Goal: Task Accomplishment & Management: Manage account settings

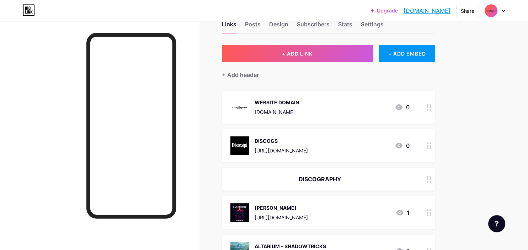
scroll to position [29, 0]
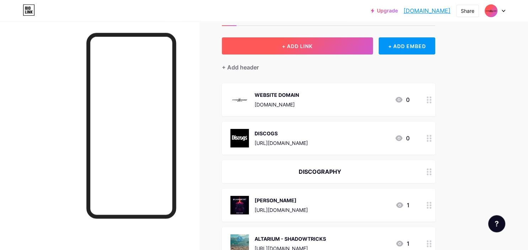
click at [320, 45] on button "+ ADD LINK" at bounding box center [297, 45] width 151 height 17
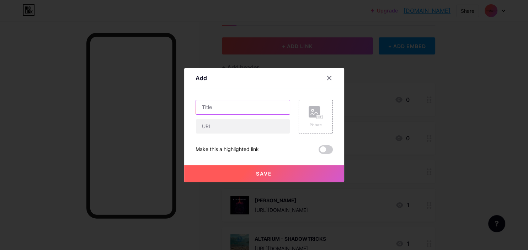
click at [265, 106] on input "text" at bounding box center [243, 107] width 94 height 14
type input "YOUTUBE"
click at [328, 79] on icon at bounding box center [329, 78] width 4 height 4
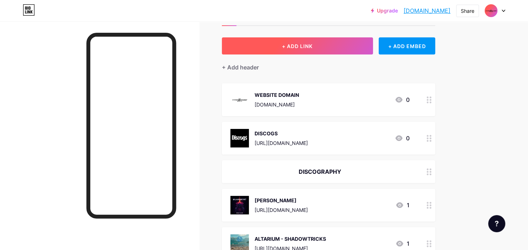
click at [299, 43] on span "+ ADD LINK" at bounding box center [297, 46] width 31 height 6
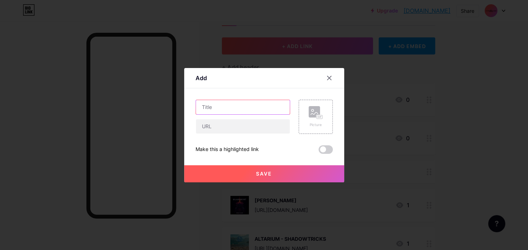
click at [269, 106] on input "text" at bounding box center [243, 107] width 94 height 14
type input "b"
type input "BANDCAMP"
click at [240, 123] on input "text" at bounding box center [243, 126] width 94 height 14
paste input "[URL][DOMAIN_NAME]"
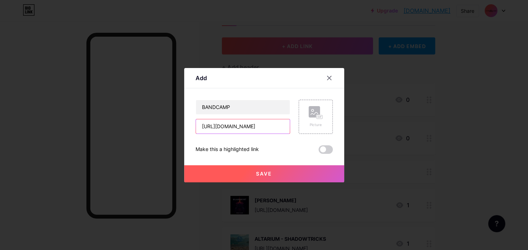
scroll to position [0, 4]
type input "[URL][DOMAIN_NAME]"
click at [313, 111] on rect at bounding box center [314, 111] width 11 height 11
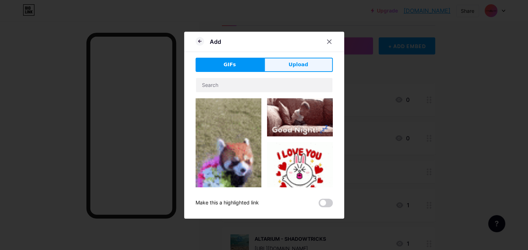
click at [313, 65] on button "Upload" at bounding box center [298, 65] width 69 height 14
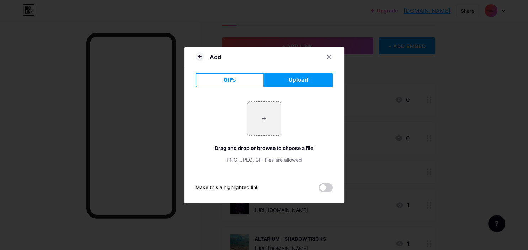
click at [273, 129] on input "file" at bounding box center [263, 118] width 33 height 33
type input "C:\fakepath\Bandcamp-button-bc-circle-green.svg.png"
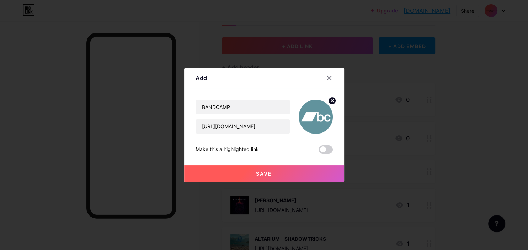
click at [284, 173] on button "Save" at bounding box center [264, 173] width 160 height 17
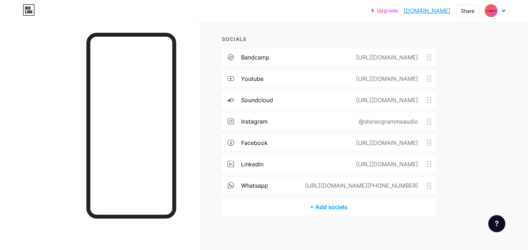
scroll to position [1253, 0]
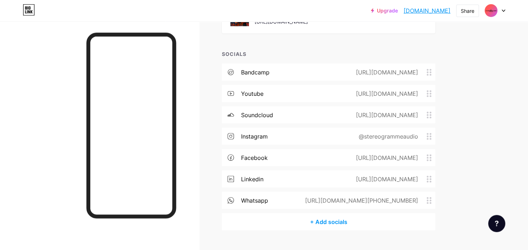
click at [432, 70] on span at bounding box center [431, 72] width 9 height 7
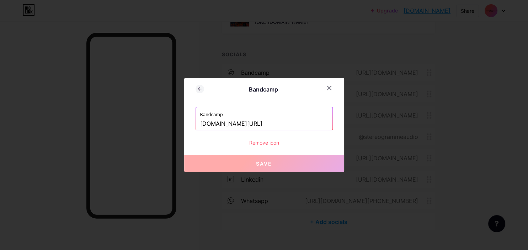
click at [275, 140] on div "Remove icon" at bounding box center [263, 142] width 137 height 7
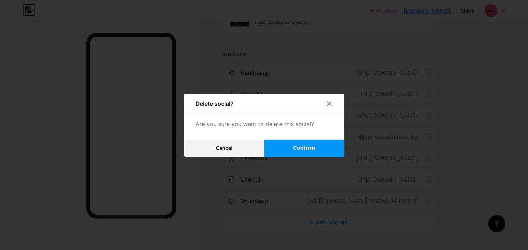
click at [298, 147] on span "Confirm" at bounding box center [304, 147] width 22 height 7
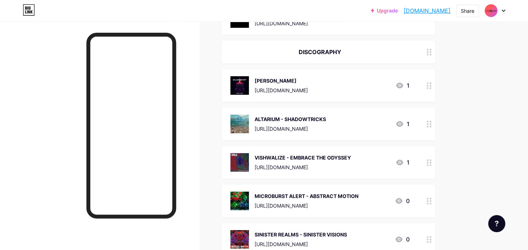
scroll to position [0, 0]
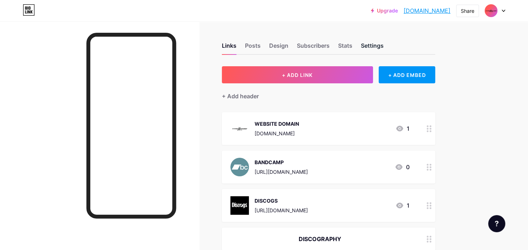
click at [368, 43] on div "Settings" at bounding box center [372, 47] width 23 height 13
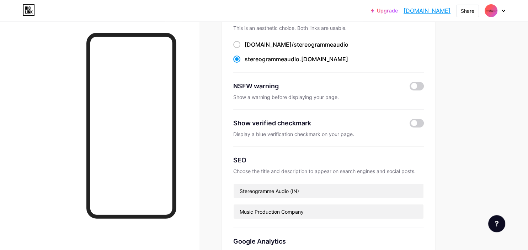
scroll to position [63, 0]
click at [382, 219] on div "SEO Choose the title and description to appear on search engines and social pos…" at bounding box center [328, 186] width 191 height 81
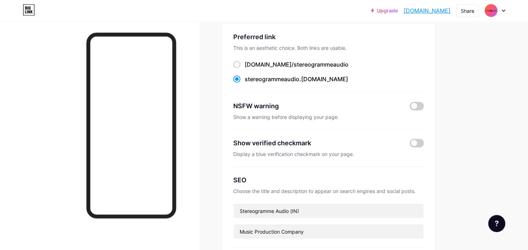
scroll to position [41, 0]
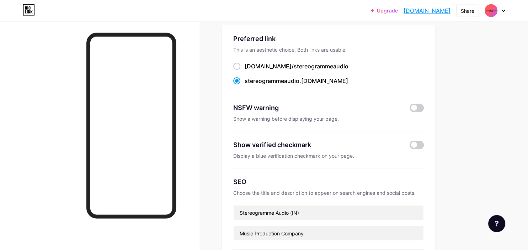
click at [370, 139] on div "Show verified checkmark Display a blue verification checkmark on your page." at bounding box center [328, 149] width 191 height 37
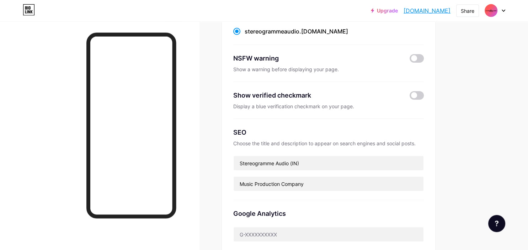
scroll to position [0, 0]
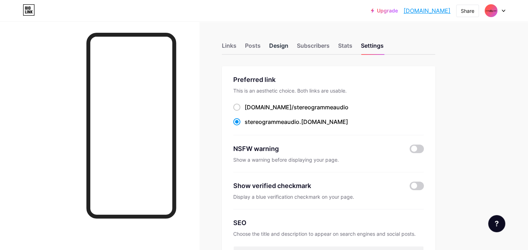
click at [274, 48] on div "Design" at bounding box center [278, 47] width 19 height 13
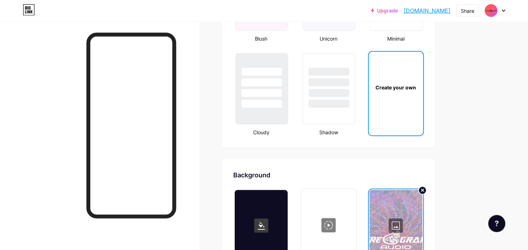
type input "#00aaff"
type input "#000000"
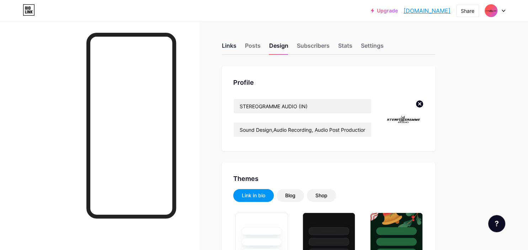
click at [234, 45] on div "Links" at bounding box center [229, 47] width 15 height 13
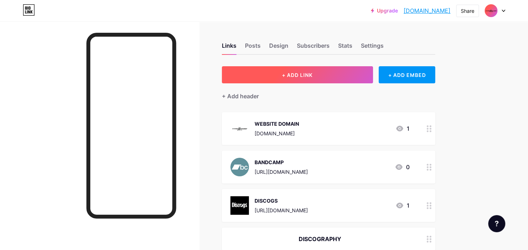
click at [304, 77] on span "+ ADD LINK" at bounding box center [297, 75] width 31 height 6
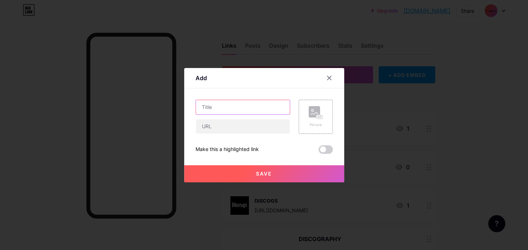
click at [227, 107] on input "text" at bounding box center [243, 107] width 94 height 14
type input "SOUNDCLOUD"
click at [244, 126] on input "text" at bounding box center [243, 126] width 94 height 14
paste input "[URL][DOMAIN_NAME]"
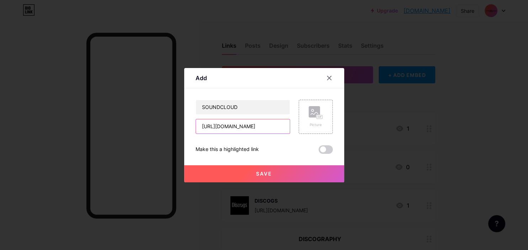
type input "[URL][DOMAIN_NAME]"
click at [296, 117] on div "Picture" at bounding box center [311, 117] width 43 height 34
click at [300, 116] on div "Picture" at bounding box center [316, 117] width 34 height 34
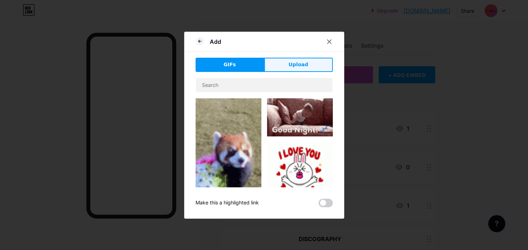
click at [288, 61] on button "Upload" at bounding box center [298, 65] width 69 height 14
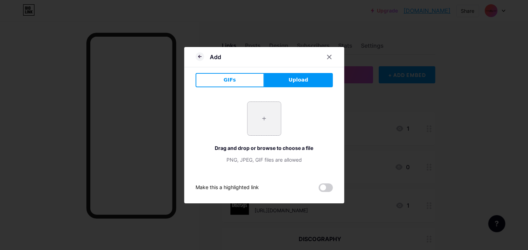
click at [263, 126] on input "file" at bounding box center [263, 118] width 33 height 33
type input "C:\fakepath\images.png"
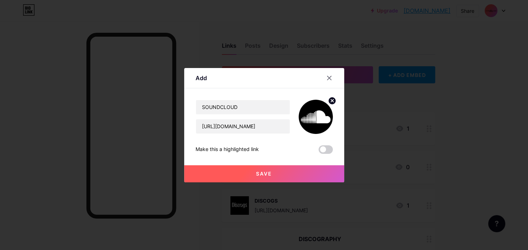
click at [295, 168] on button "Save" at bounding box center [264, 173] width 160 height 17
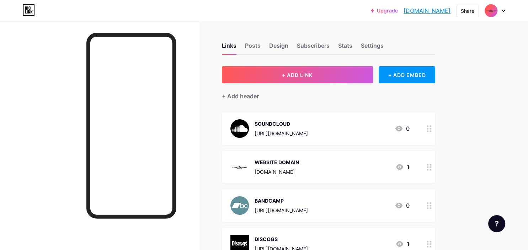
click at [434, 8] on link "[DOMAIN_NAME]" at bounding box center [426, 10] width 47 height 9
click at [431, 132] on div at bounding box center [429, 128] width 12 height 33
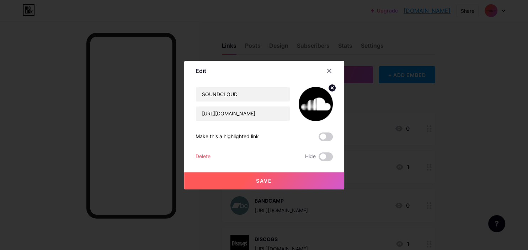
click at [355, 112] on div at bounding box center [264, 125] width 528 height 250
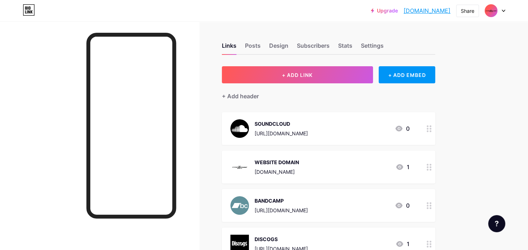
click at [426, 130] on div at bounding box center [429, 128] width 12 height 33
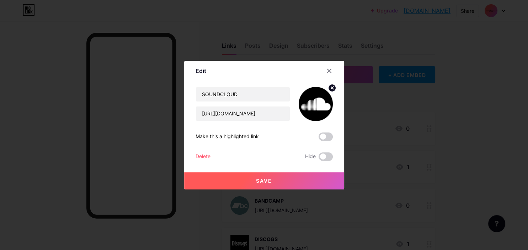
click at [330, 87] on circle at bounding box center [332, 88] width 8 height 8
click at [317, 100] on rect at bounding box center [314, 98] width 11 height 11
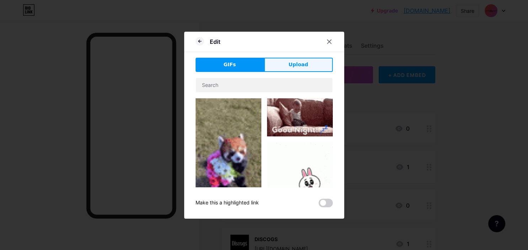
click at [298, 60] on button "Upload" at bounding box center [298, 65] width 69 height 14
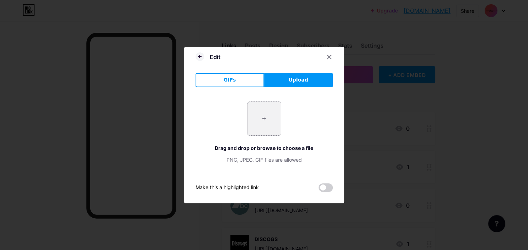
click at [263, 116] on input "file" at bounding box center [263, 118] width 33 height 33
type input "C:\fakepath\images.png"
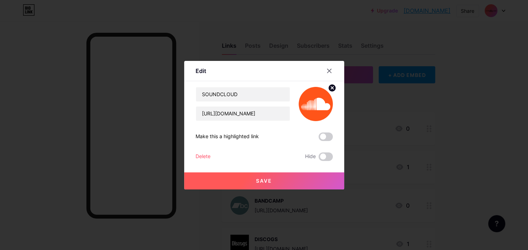
click at [287, 179] on button "Save" at bounding box center [264, 180] width 160 height 17
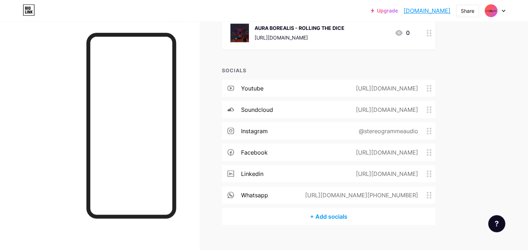
scroll to position [1285, 0]
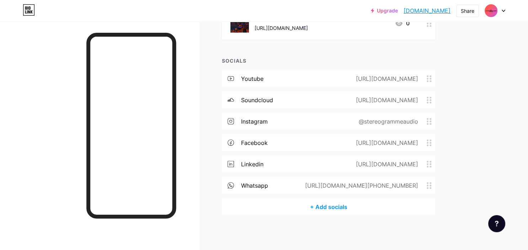
click at [429, 100] on icon at bounding box center [429, 99] width 5 height 7
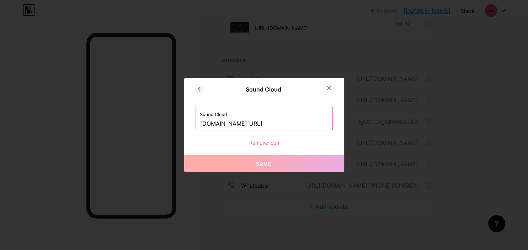
click at [269, 139] on div "Remove icon" at bounding box center [263, 142] width 137 height 7
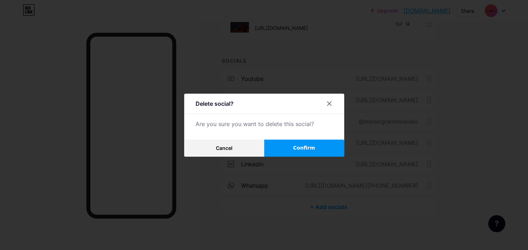
click at [301, 144] on button "Confirm" at bounding box center [304, 147] width 80 height 17
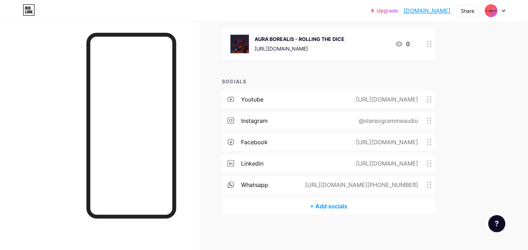
scroll to position [1264, 0]
click at [431, 101] on icon at bounding box center [429, 99] width 5 height 7
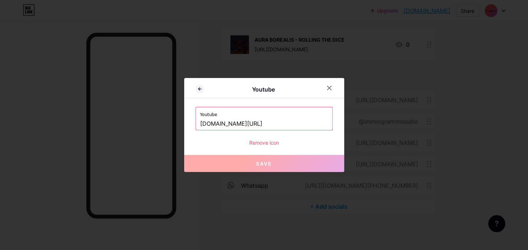
click at [272, 143] on div "Remove icon" at bounding box center [263, 142] width 137 height 7
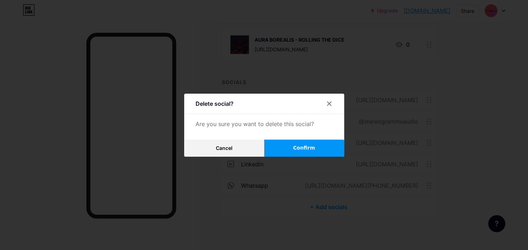
click at [301, 148] on span "Confirm" at bounding box center [304, 147] width 22 height 7
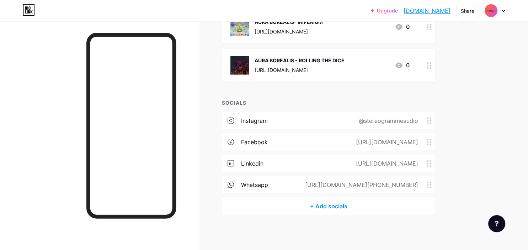
scroll to position [1243, 0]
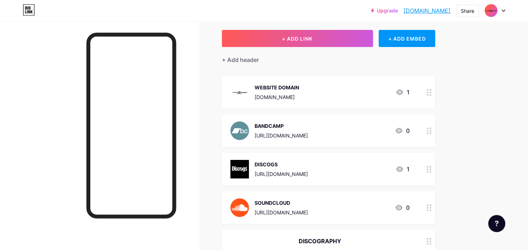
scroll to position [7, 0]
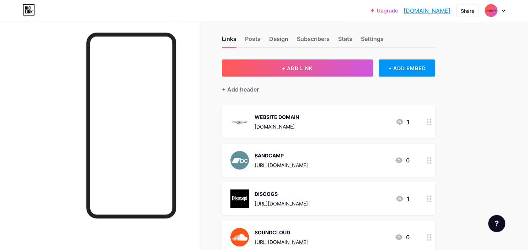
click at [412, 13] on link "[DOMAIN_NAME]" at bounding box center [426, 10] width 47 height 9
